Goal: Task Accomplishment & Management: Use online tool/utility

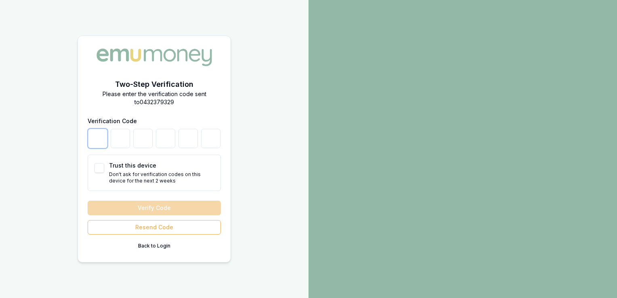
click at [103, 141] on input "number" at bounding box center [97, 138] width 19 height 19
click at [97, 171] on button "Trust this device" at bounding box center [100, 168] width 10 height 10
checkbox input "true"
click at [100, 139] on input "number" at bounding box center [97, 138] width 19 height 19
type input "5"
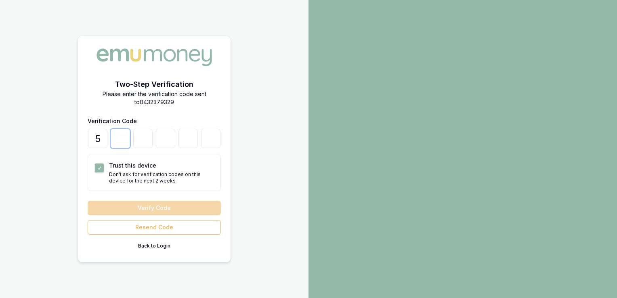
type input "1"
type input "6"
type input "7"
type input "2"
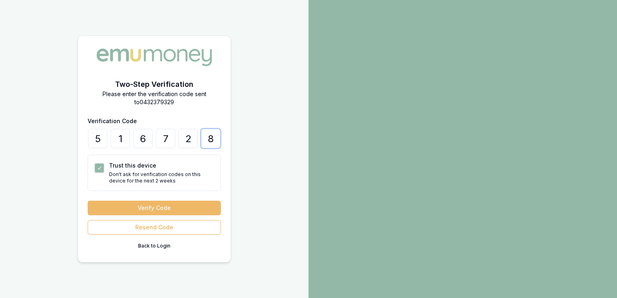
type input "8"
click at [151, 206] on button "Verify Code" at bounding box center [154, 208] width 133 height 15
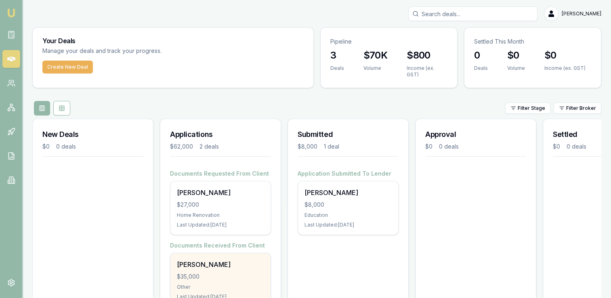
click at [193, 273] on div "$35,000" at bounding box center [220, 277] width 87 height 8
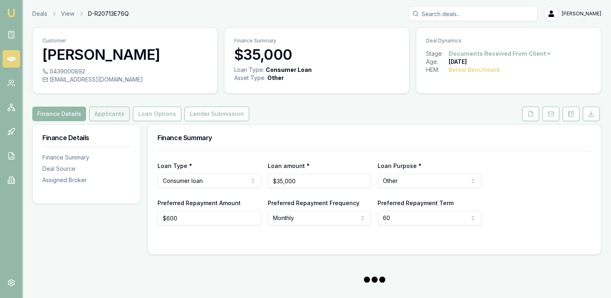
click at [115, 114] on button "Applicants" at bounding box center [109, 114] width 40 height 15
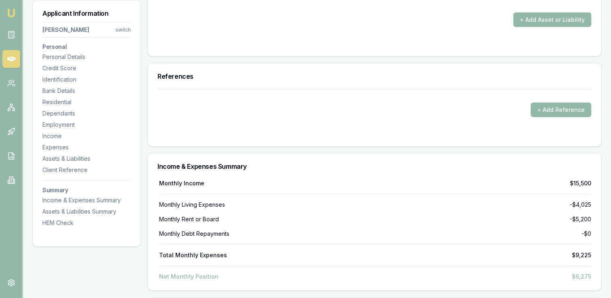
scroll to position [2573, 0]
